Goal: Task Accomplishment & Management: Manage account settings

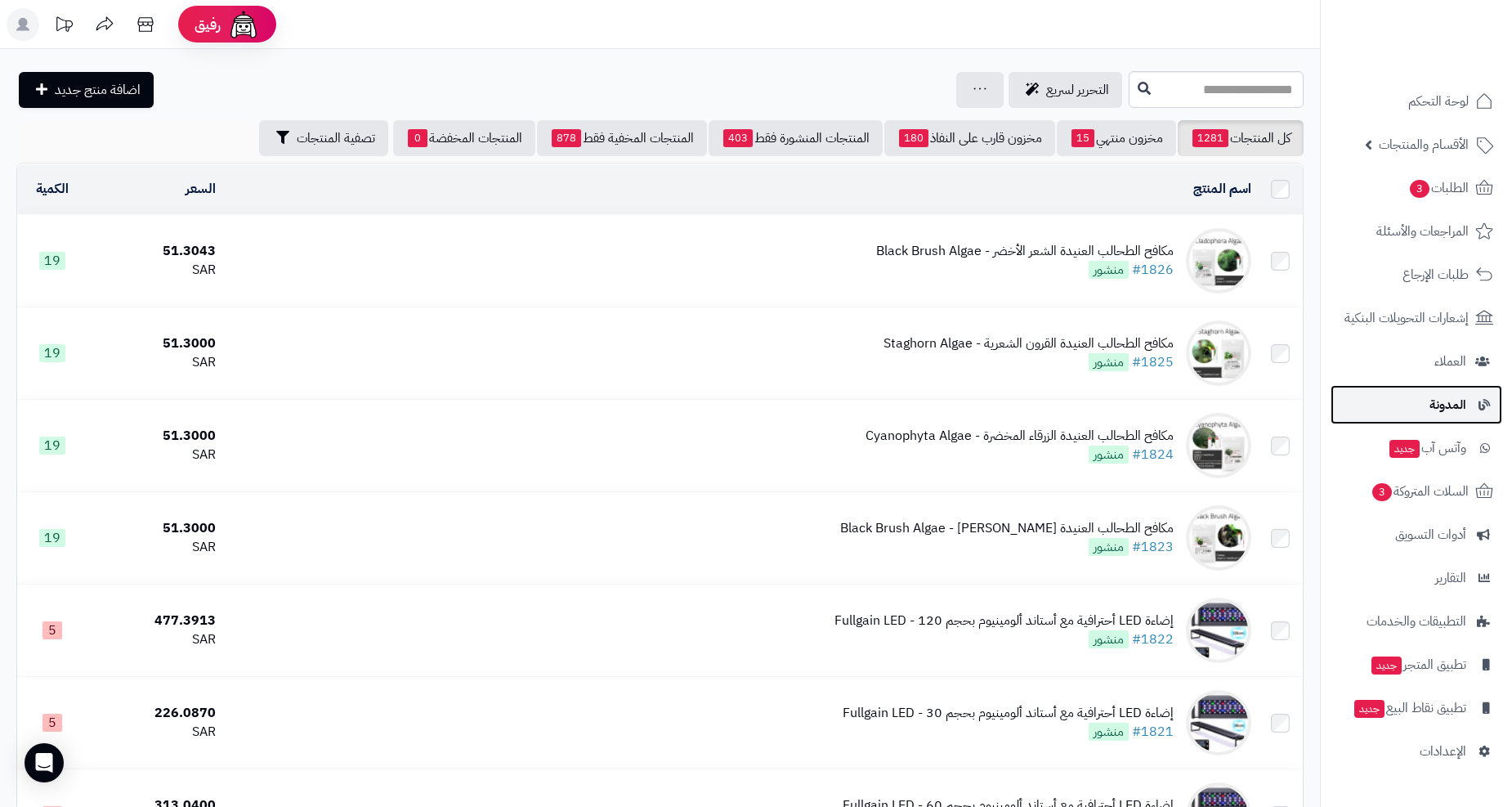
click at [1424, 407] on link "المدونة" at bounding box center [1417, 404] width 172 height 39
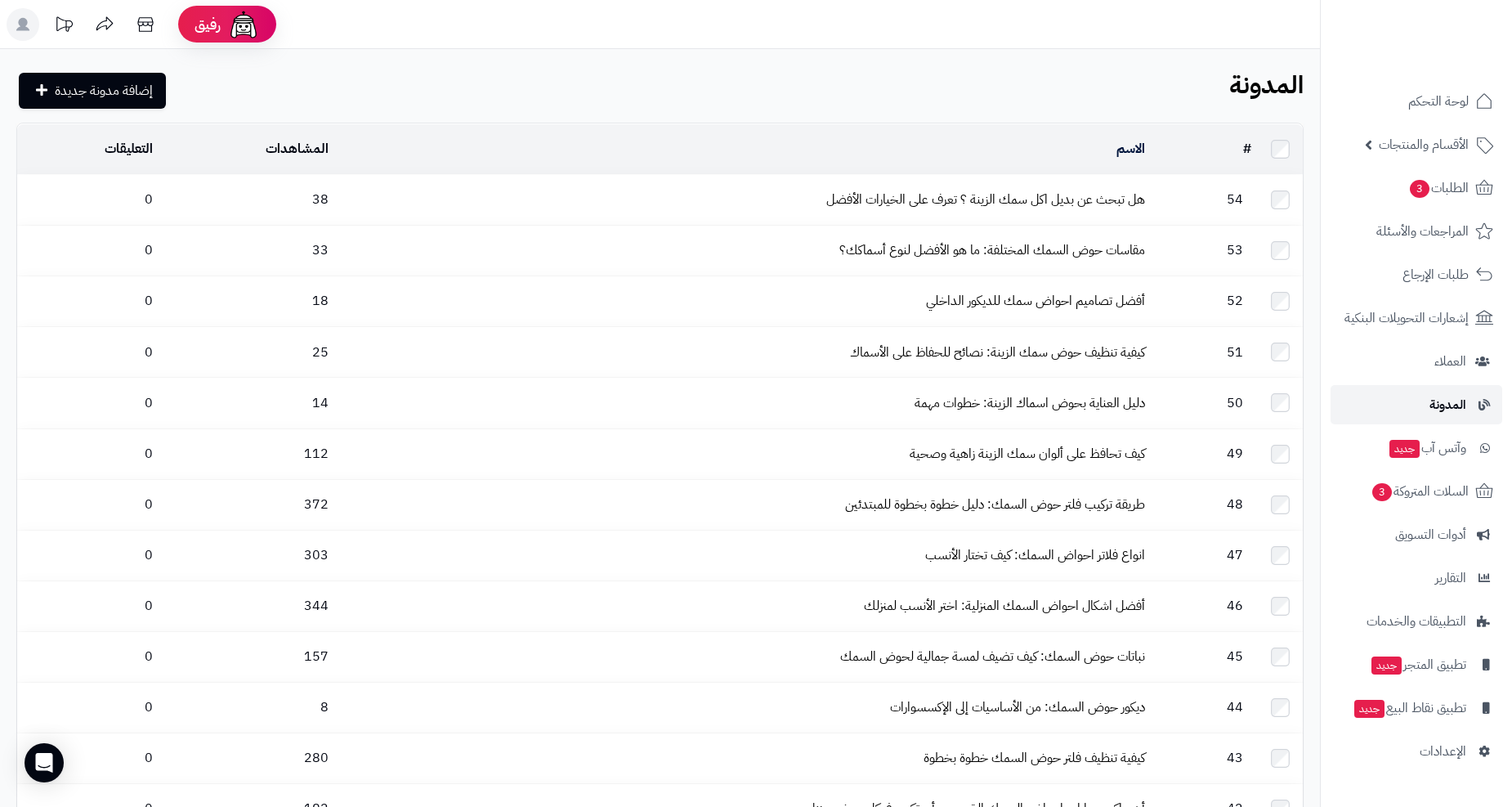
click at [1424, 407] on link "المدونة" at bounding box center [1417, 404] width 172 height 39
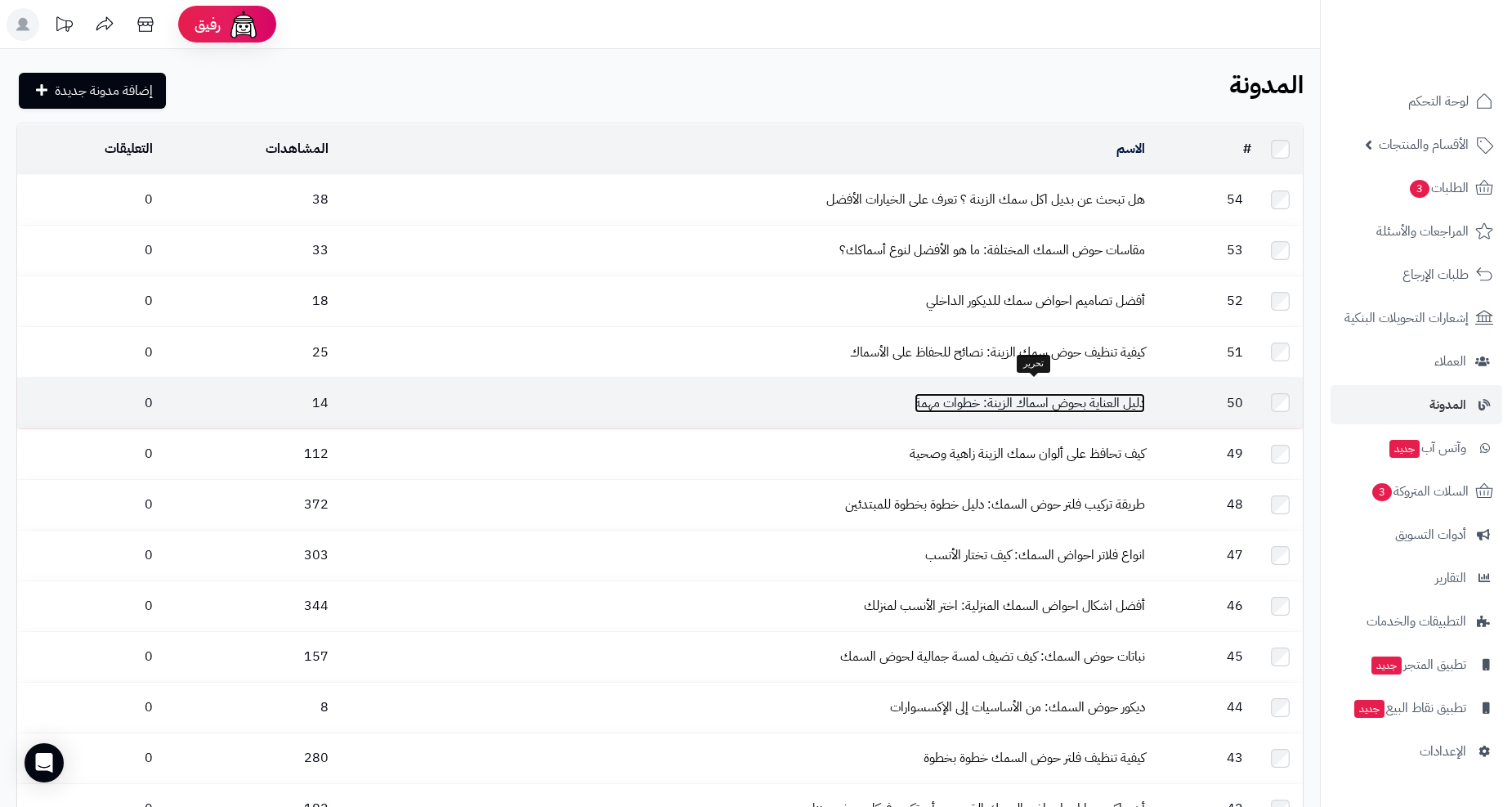
click at [1145, 393] on link "دليل العناية بحوض اسماك الزينة: خطوات مهمة" at bounding box center [1030, 403] width 230 height 19
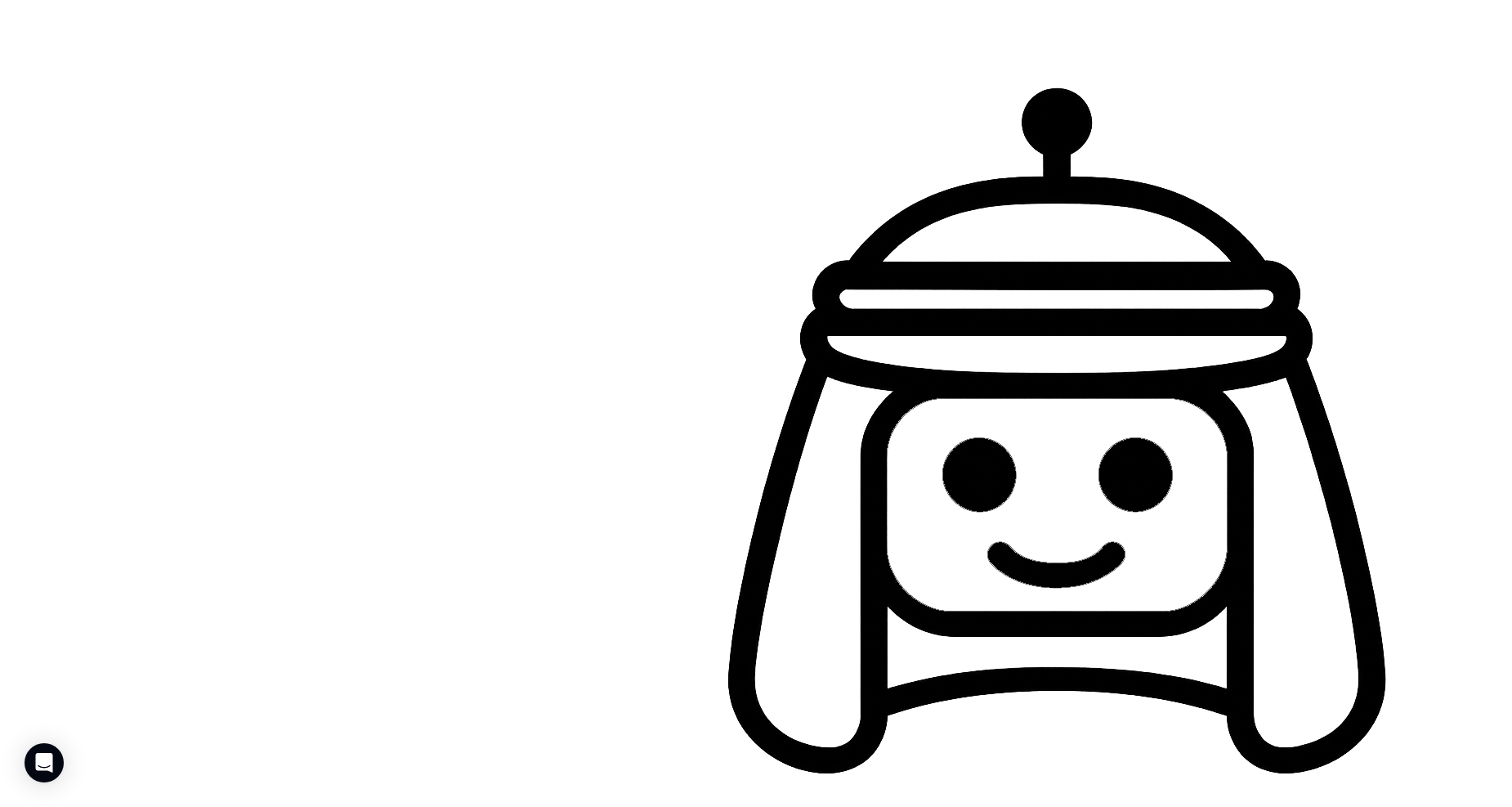
scroll to position [257, 0]
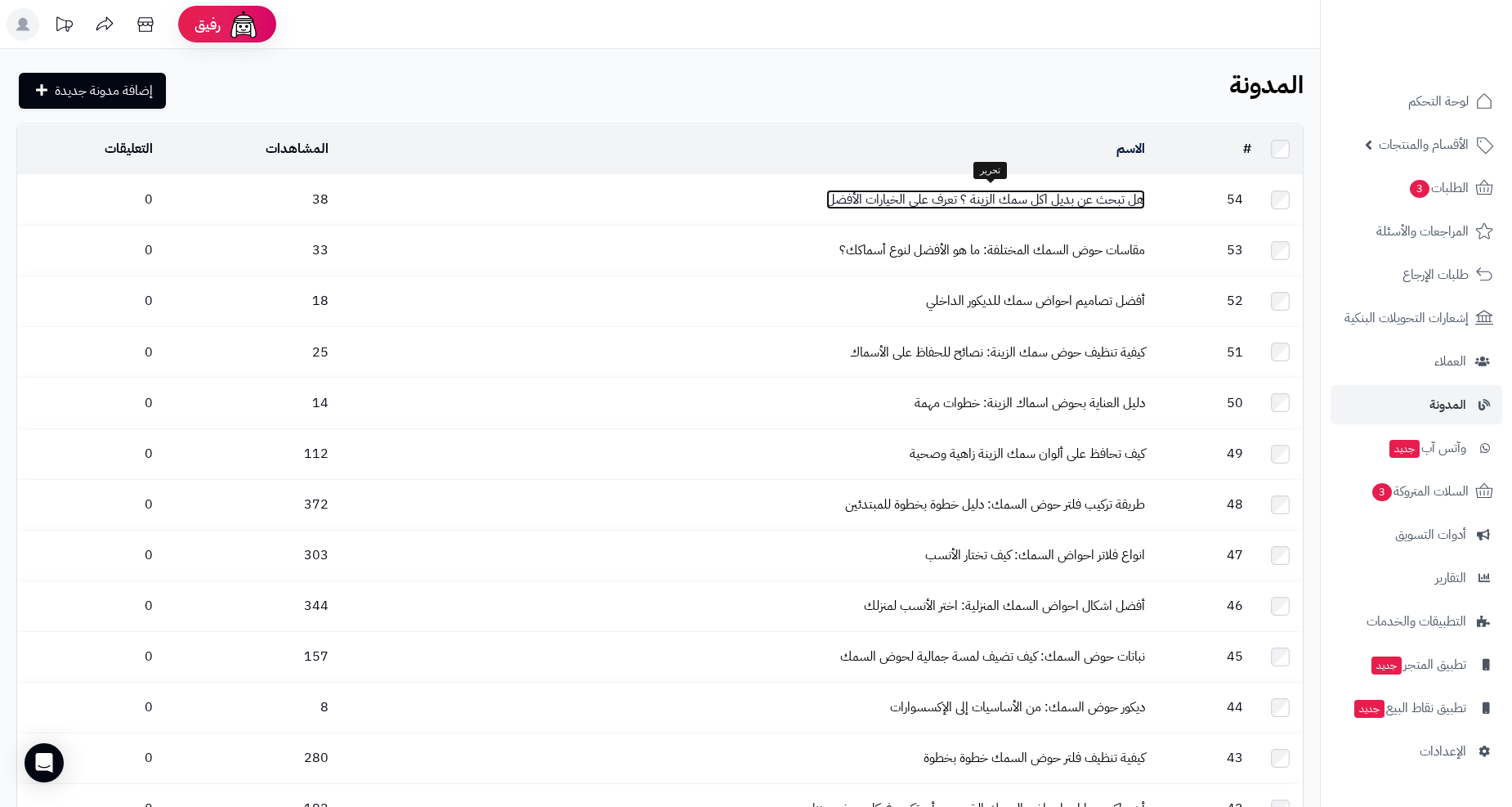
click at [936, 204] on link "هل تبحث عن بديل اكل سمك الزينة ؟ تعرف على الخيارات الأفضل" at bounding box center [986, 199] width 319 height 19
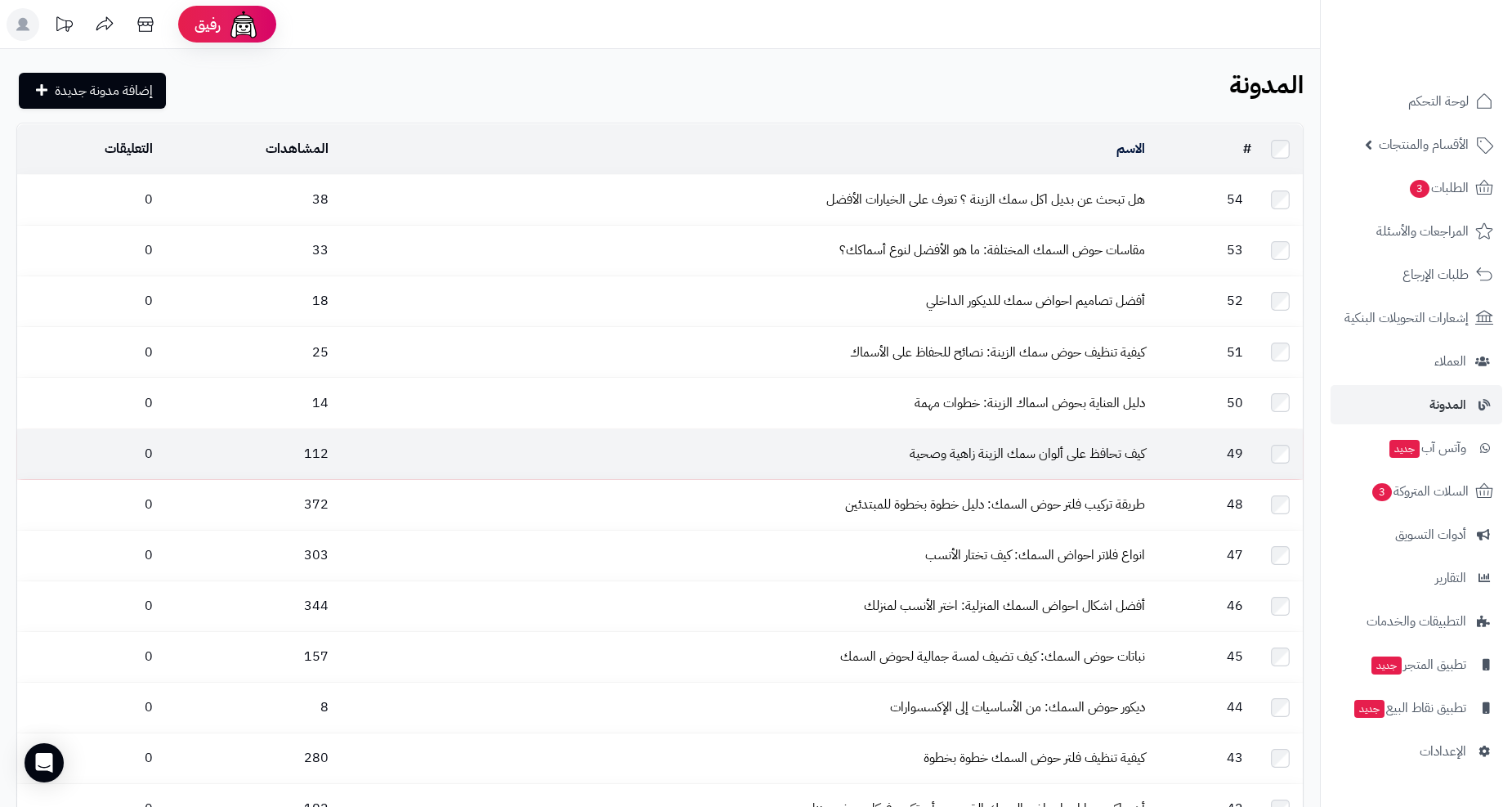
click at [896, 429] on td "كيف تحافظ على ألوان سمك الزينة زاهية وصحية" at bounding box center [744, 453] width 817 height 50
click at [932, 444] on link "كيف تحافظ على ألوان سمك الزينة زاهية وصحية" at bounding box center [1028, 454] width 235 height 19
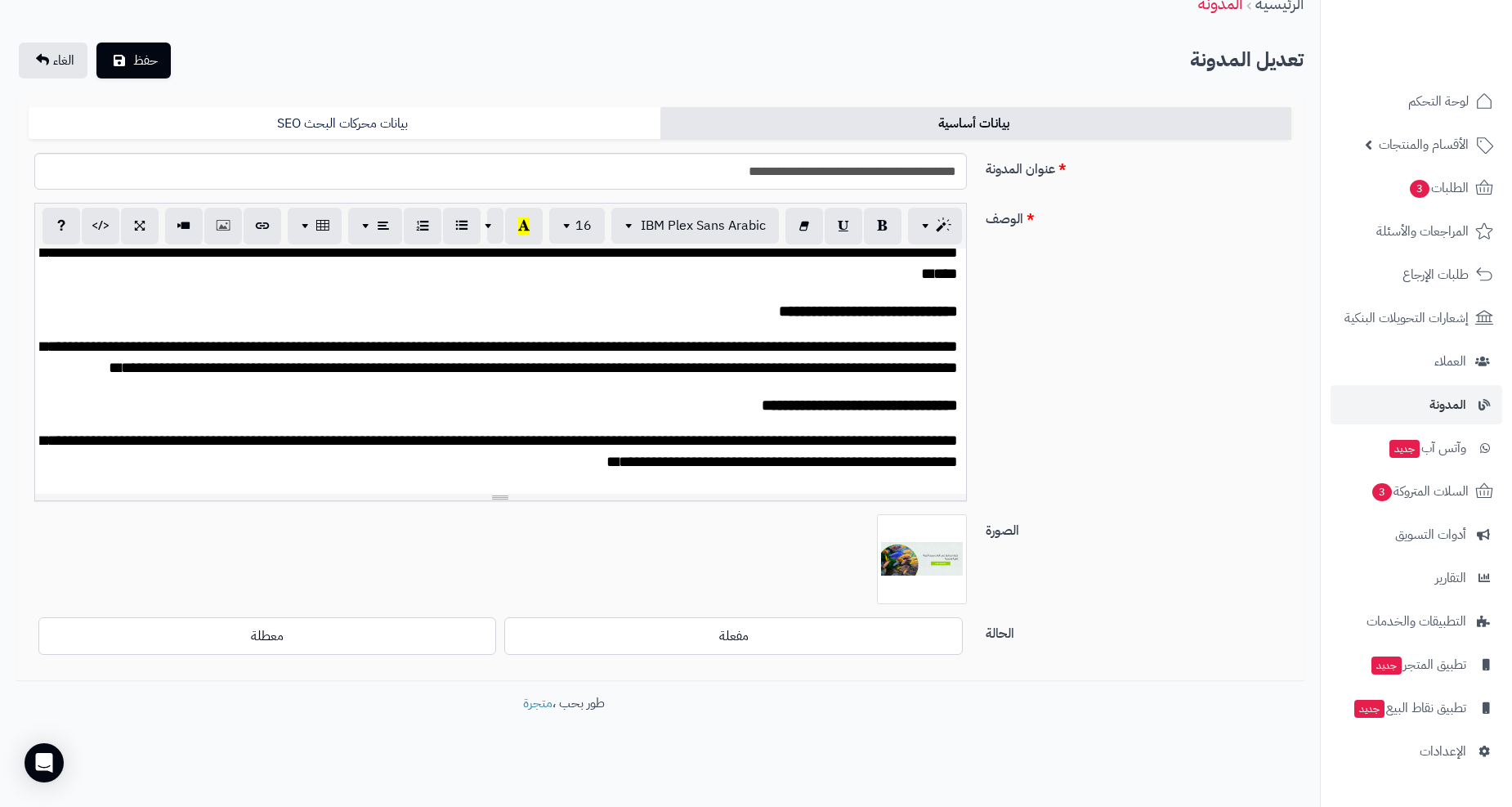
scroll to position [3500, 0]
